Goal: Find specific page/section: Find specific page/section

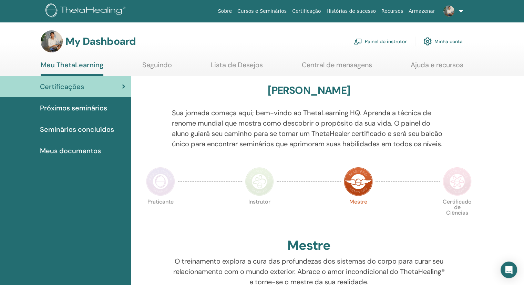
click at [399, 43] on link "Painel do instrutor" at bounding box center [380, 41] width 53 height 15
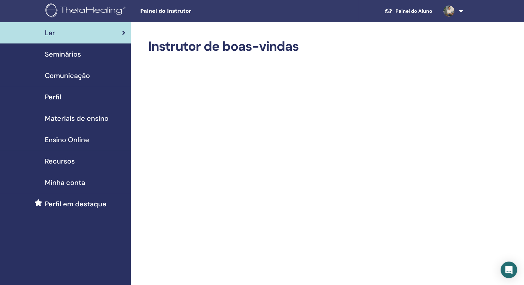
click at [69, 52] on span "Seminários" at bounding box center [63, 54] width 36 height 10
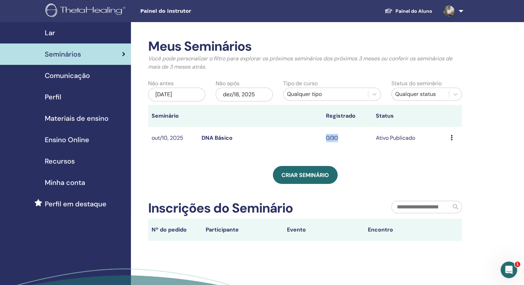
drag, startPoint x: 327, startPoint y: 139, endPoint x: 342, endPoint y: 139, distance: 15.5
click at [342, 139] on td "0/30" at bounding box center [348, 138] width 50 height 22
